Goal: Task Accomplishment & Management: Use online tool/utility

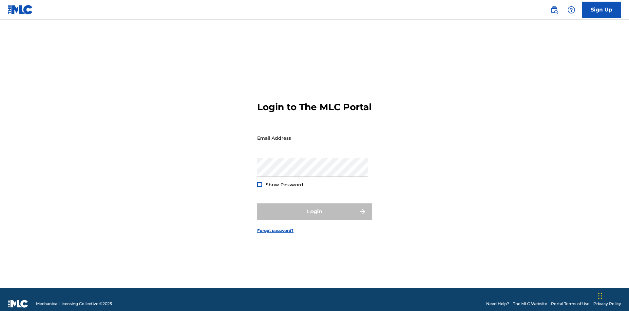
scroll to position [9, 0]
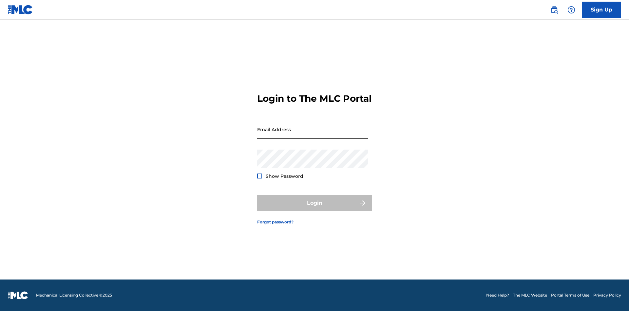
click at [313, 135] on input "Email Address" at bounding box center [312, 129] width 111 height 19
type input "[EMAIL_ADDRESS][DOMAIN_NAME]"
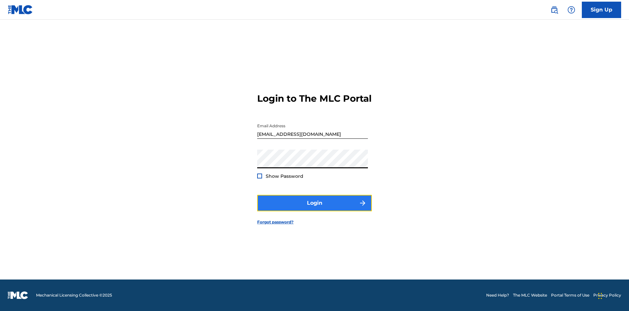
click at [315, 208] on button "Login" at bounding box center [314, 203] width 115 height 16
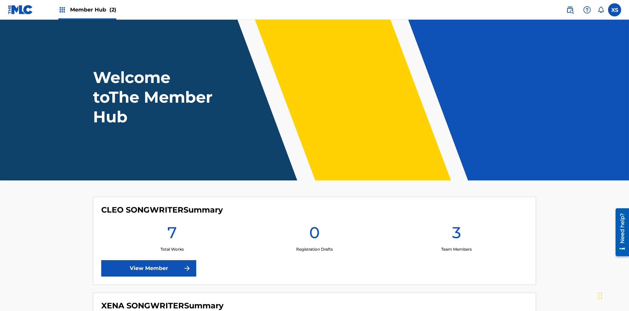
click at [93, 10] on span "Member Hub (2)" at bounding box center [93, 10] width 46 height 8
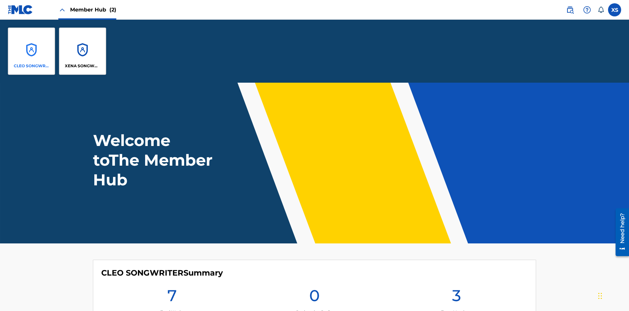
click at [31, 66] on p "CLEO SONGWRITER" at bounding box center [32, 66] width 36 height 6
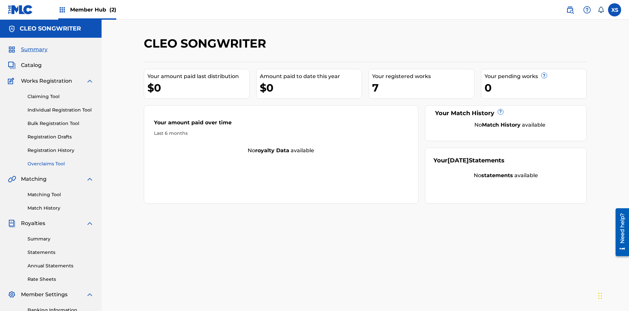
click at [61, 160] on link "Overclaims Tool" at bounding box center [61, 163] width 66 height 7
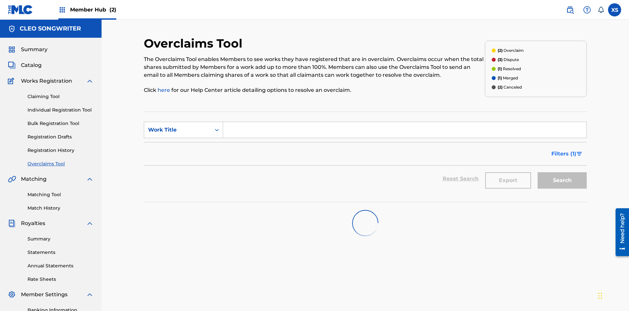
click at [564, 150] on span "Filters ( 1 )" at bounding box center [563, 154] width 25 height 8
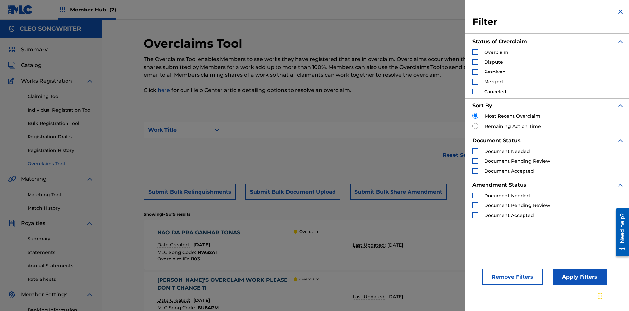
scroll to position [110, 0]
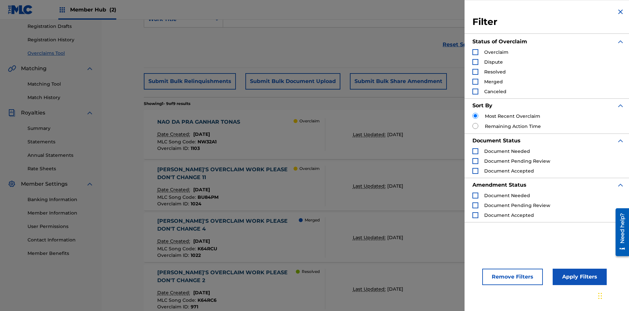
click at [475, 52] on div "Search Form" at bounding box center [475, 52] width 6 height 6
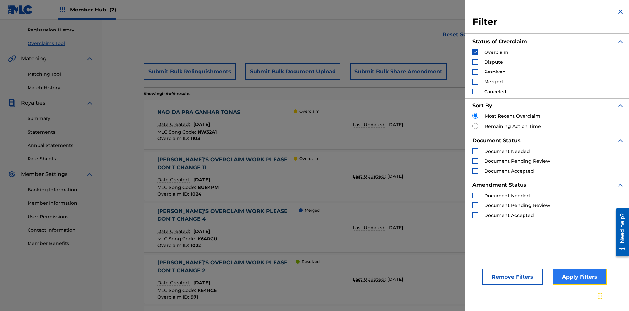
click at [579, 277] on button "Apply Filters" at bounding box center [580, 276] width 54 height 16
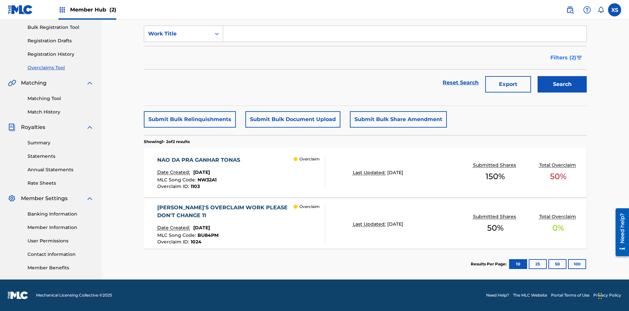
click at [564, 58] on span "Filters ( 2 )" at bounding box center [563, 58] width 26 height 8
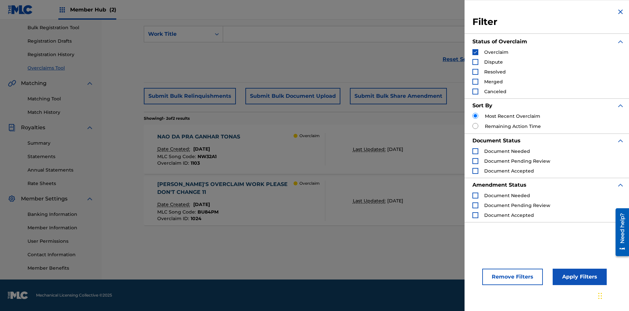
scroll to position [96, 0]
click at [475, 52] on img "Search Form" at bounding box center [475, 52] width 5 height 5
click at [475, 62] on div "Search Form" at bounding box center [475, 62] width 6 height 6
click at [579, 277] on button "Apply Filters" at bounding box center [580, 276] width 54 height 16
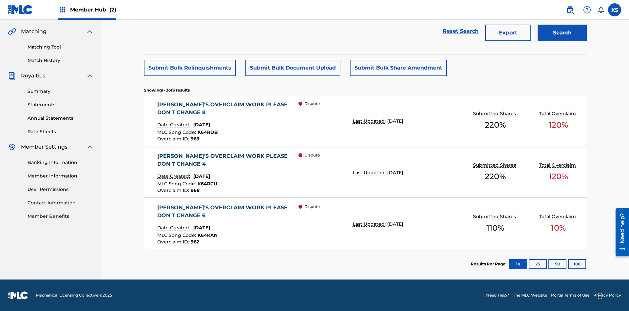
click at [564, 10] on span "Filters ( 2 )" at bounding box center [563, 6] width 26 height 8
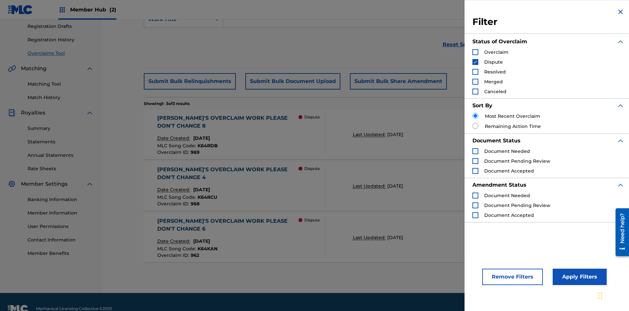
click at [475, 62] on img "Search Form" at bounding box center [475, 62] width 5 height 5
click at [475, 72] on div "Search Form" at bounding box center [475, 72] width 6 height 6
click at [579, 277] on button "Apply Filters" at bounding box center [580, 276] width 54 height 16
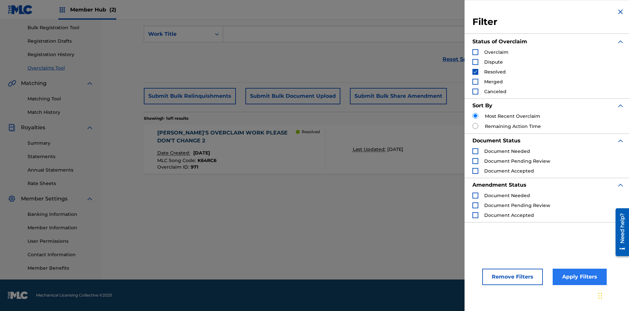
click at [475, 72] on img "Search Form" at bounding box center [475, 71] width 5 height 5
click at [475, 82] on div "Search Form" at bounding box center [475, 82] width 6 height 6
click at [579, 277] on button "Apply Filters" at bounding box center [580, 276] width 54 height 16
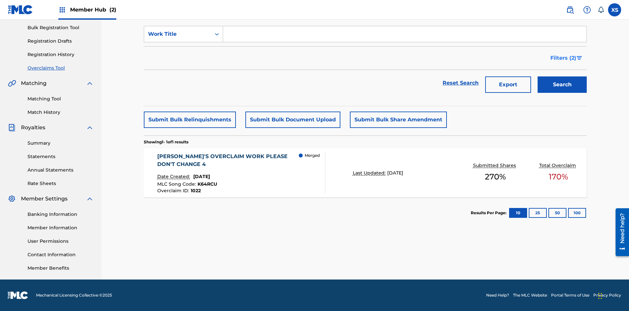
click at [564, 58] on span "Filters ( 2 )" at bounding box center [563, 58] width 26 height 8
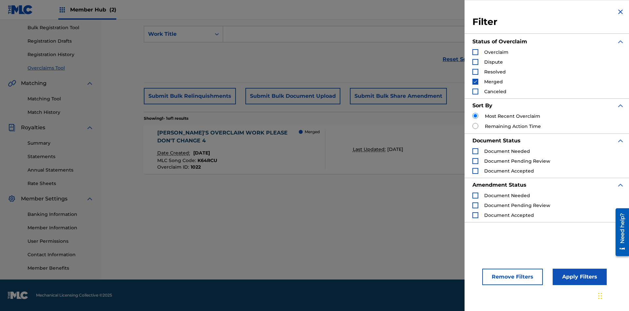
click at [475, 82] on img "Search Form" at bounding box center [475, 81] width 5 height 5
click at [475, 91] on div "Search Form" at bounding box center [475, 91] width 6 height 6
click at [579, 277] on button "Apply Filters" at bounding box center [580, 276] width 54 height 16
